Goal: Navigation & Orientation: Go to known website

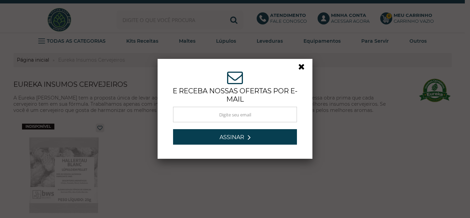
click at [298, 69] on link at bounding box center [304, 68] width 12 height 12
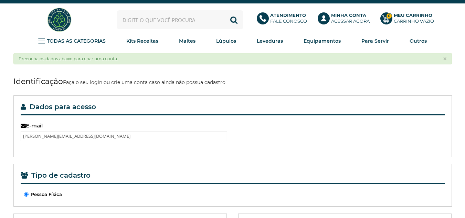
click at [62, 28] on img at bounding box center [59, 20] width 26 height 26
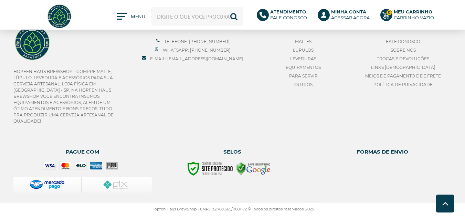
scroll to position [352, 0]
